Goal: Check status: Check status

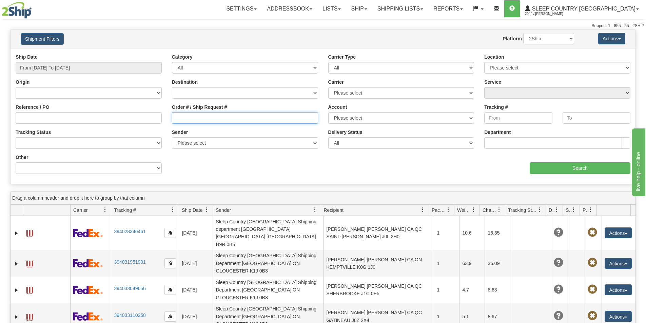
click at [215, 117] on input "Order # / Ship Request #" at bounding box center [245, 118] width 146 height 12
paste input "9000I117148"
click at [177, 117] on input "9000I117148" at bounding box center [245, 118] width 146 height 12
type input "9000I117148"
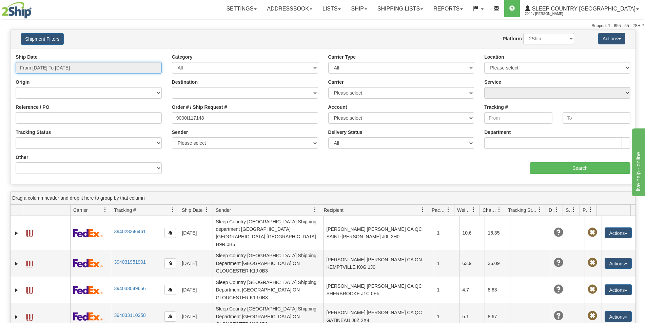
click at [85, 66] on input "From [DATE] To [DATE]" at bounding box center [89, 68] width 146 height 12
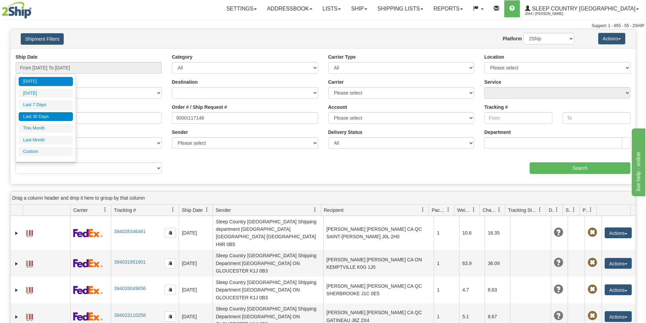
click at [53, 115] on li "Last 30 Days" at bounding box center [46, 116] width 54 height 9
type input "From [DATE] To [DATE]"
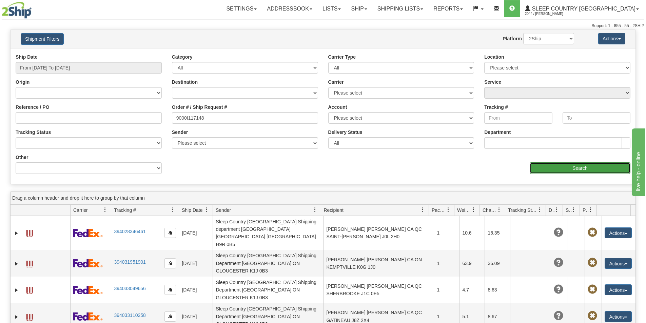
click at [569, 167] on input "Search" at bounding box center [580, 168] width 101 height 12
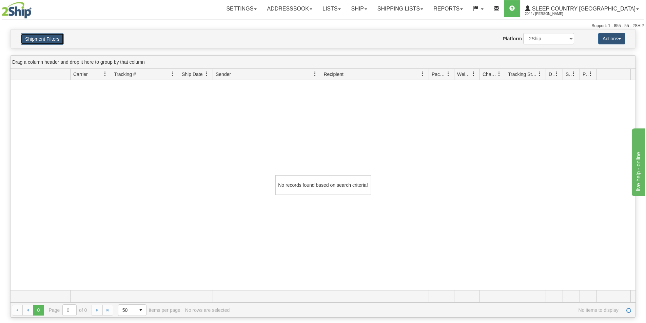
click at [44, 39] on button "Shipment Filters" at bounding box center [42, 39] width 43 height 12
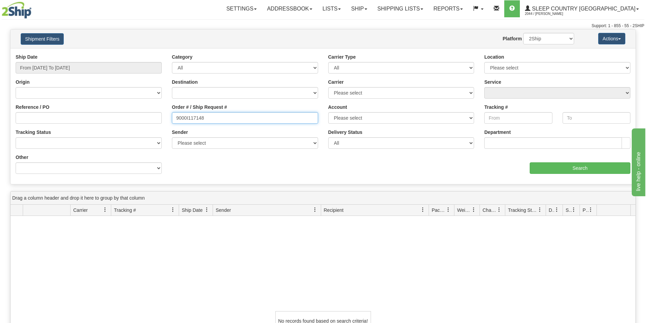
click at [252, 120] on input "9000I117148" at bounding box center [245, 118] width 146 height 12
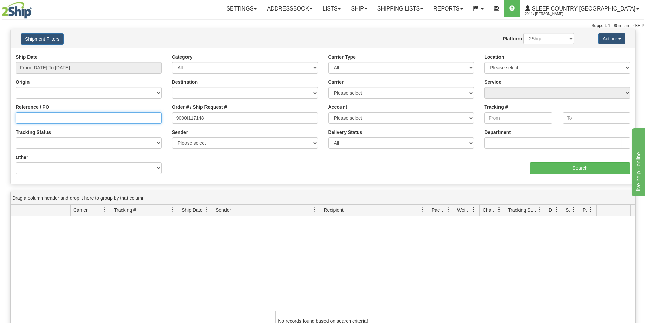
click at [124, 114] on input "Reference / PO" at bounding box center [89, 118] width 146 height 12
paste input "9000I117148"
type input "9000I117148"
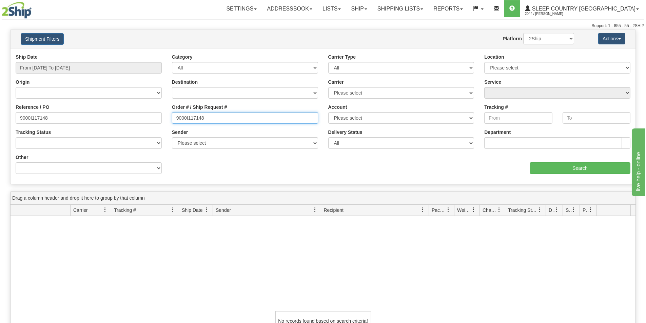
drag, startPoint x: 244, startPoint y: 120, endPoint x: 111, endPoint y: 111, distance: 134.0
click at [111, 54] on div "Reference / PO 9000I117148 Order # / Ship Request # 9000I117148 Account Please …" at bounding box center [323, 54] width 625 height 0
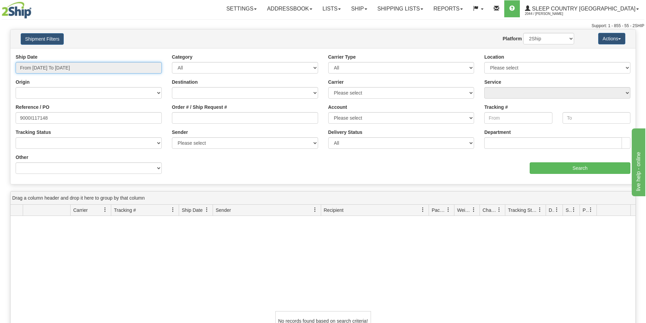
click at [89, 71] on input "From [DATE] To [DATE]" at bounding box center [89, 68] width 146 height 12
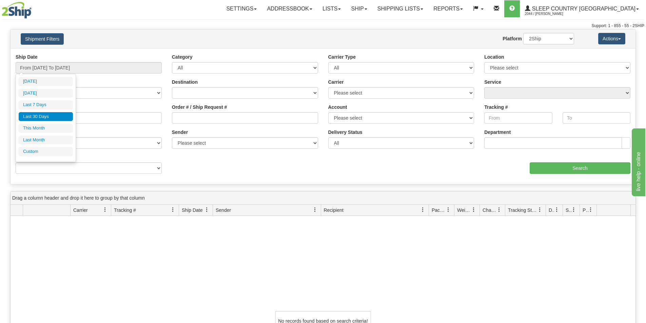
click at [60, 113] on li "Last 30 Days" at bounding box center [46, 116] width 54 height 9
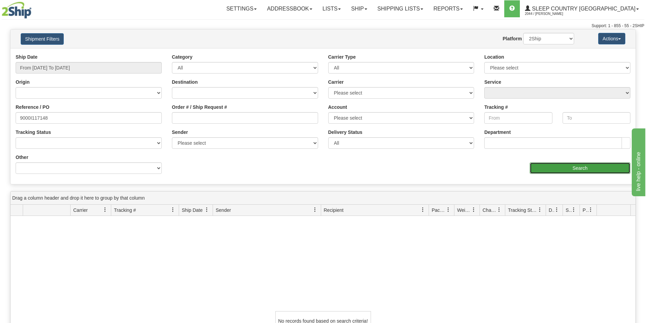
click at [559, 167] on input "Search" at bounding box center [580, 168] width 101 height 12
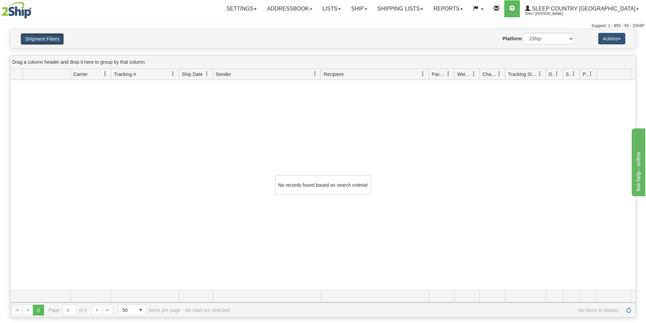
drag, startPoint x: 44, startPoint y: 36, endPoint x: 41, endPoint y: 50, distance: 13.9
click at [44, 36] on button "Shipment Filters" at bounding box center [42, 39] width 43 height 12
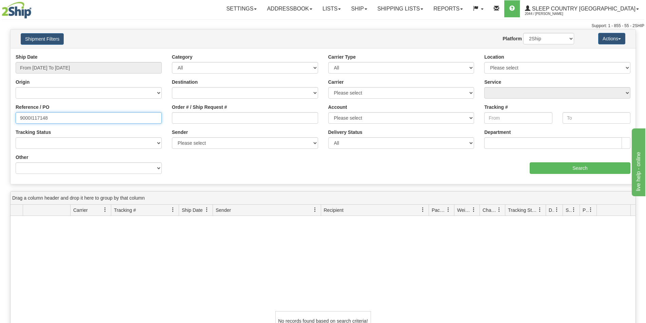
drag, startPoint x: 50, startPoint y: 119, endPoint x: 4, endPoint y: 115, distance: 45.6
click at [4, 115] on div "Please wait... × Confirm Delete Delete Cancel × Confirm Delete Yes No Cancel × …" at bounding box center [323, 241] width 646 height 425
paste input "1059162"
type input "1059162"
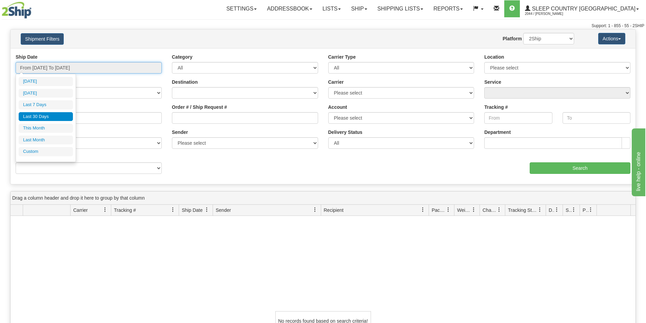
drag, startPoint x: 71, startPoint y: 66, endPoint x: 73, endPoint y: 73, distance: 7.6
click at [71, 66] on input "From [DATE] To [DATE]" at bounding box center [89, 68] width 146 height 12
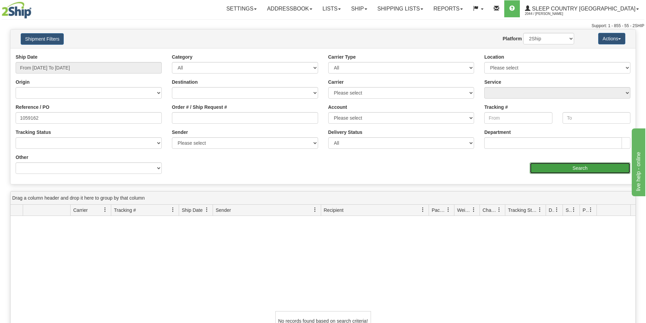
click at [569, 166] on input "Search" at bounding box center [580, 168] width 101 height 12
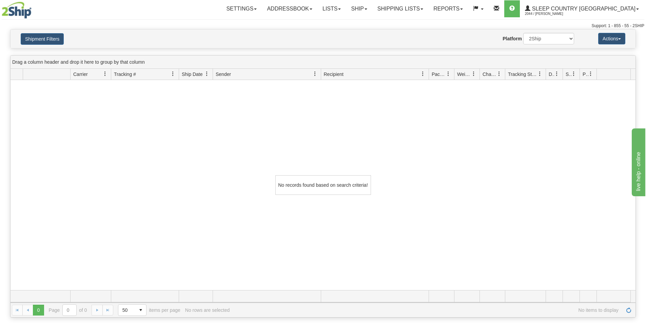
click at [205, 149] on div "No records found based on search criteria!" at bounding box center [323, 185] width 625 height 210
click at [107, 120] on div "No records found based on search criteria!" at bounding box center [323, 185] width 625 height 210
click at [413, 11] on link "Shipping lists" at bounding box center [400, 8] width 56 height 17
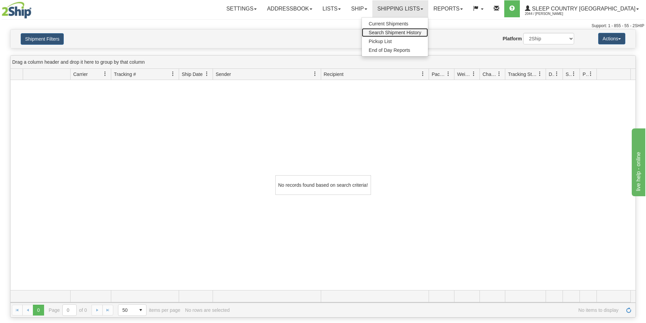
click at [421, 33] on span "Search Shipment History" at bounding box center [395, 32] width 53 height 5
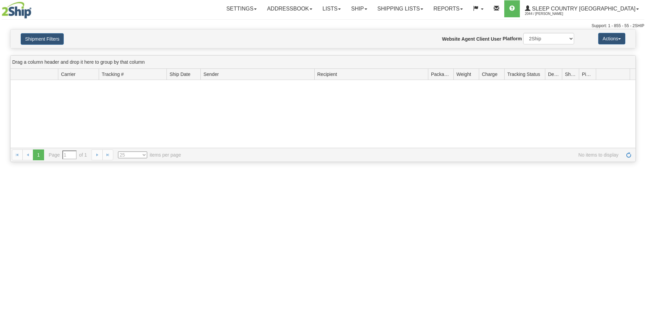
type input "From [DATE] To [DATE]"
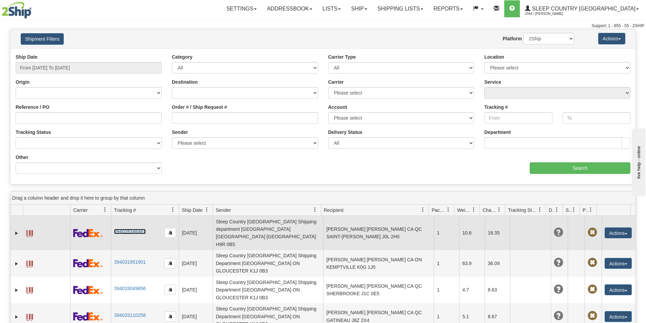
click at [130, 229] on link "394028346461" at bounding box center [130, 231] width 32 height 5
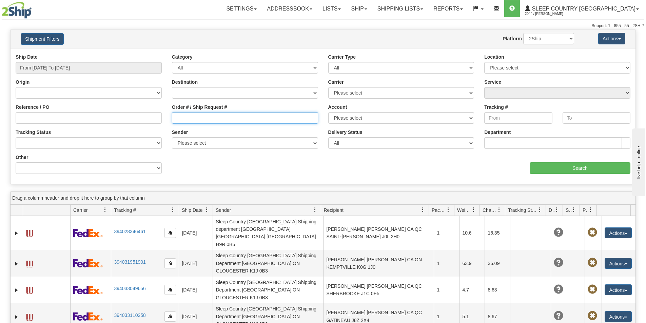
click at [226, 121] on input "Order # / Ship Request #" at bounding box center [245, 118] width 146 height 12
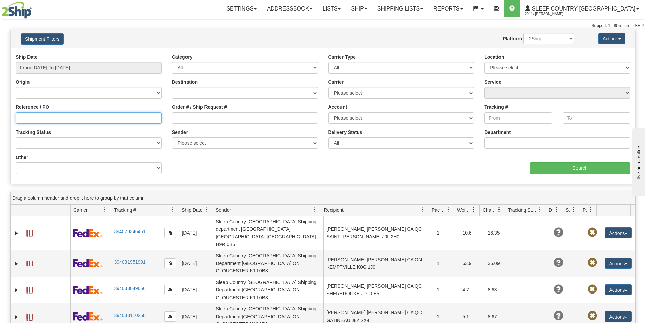
click at [74, 114] on input "Reference / PO" at bounding box center [89, 118] width 146 height 12
paste input "9000I117148"
click at [19, 116] on input "9000I117148" at bounding box center [89, 118] width 146 height 12
type input "9000I117148"
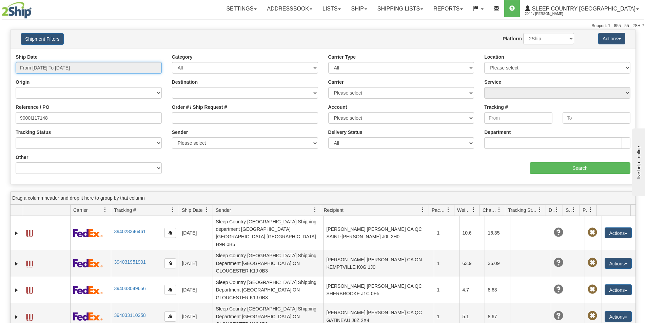
click at [70, 68] on input "From [DATE] To [DATE]" at bounding box center [89, 68] width 146 height 12
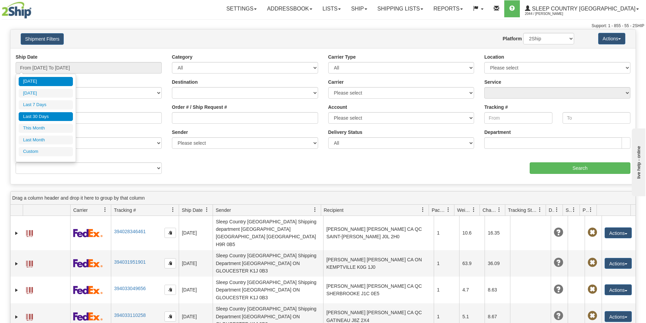
click at [50, 115] on li "Last 30 Days" at bounding box center [46, 116] width 54 height 9
type input "From [DATE] To [DATE]"
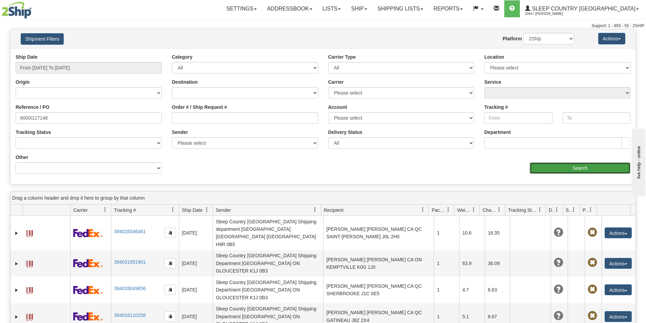
click at [568, 169] on input "Search" at bounding box center [580, 168] width 101 height 12
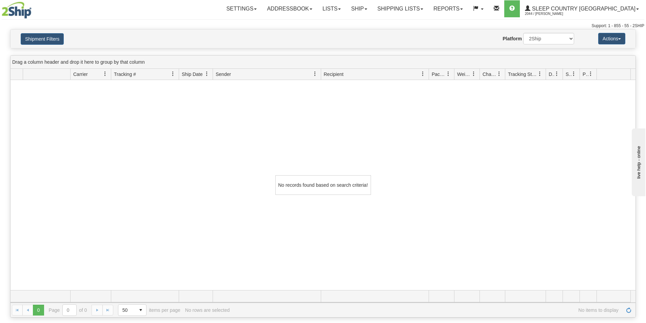
click at [125, 161] on div "No records found based on search criteria!" at bounding box center [323, 185] width 625 height 210
